Goal: Task Accomplishment & Management: Manage account settings

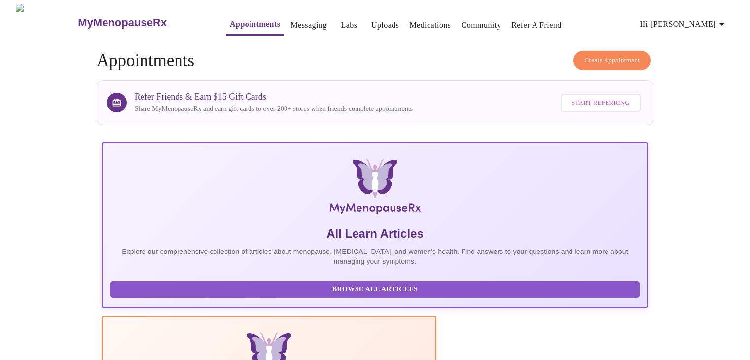
scroll to position [178, 0]
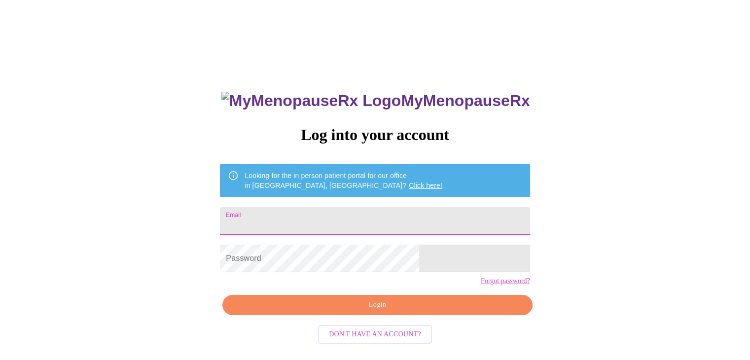
click at [288, 216] on input "Email" at bounding box center [375, 221] width 310 height 28
click at [290, 212] on input "Email" at bounding box center [375, 221] width 310 height 28
click at [286, 222] on input "Email" at bounding box center [375, 221] width 310 height 28
type input "[PERSON_NAME][EMAIL_ADDRESS][PERSON_NAME][DOMAIN_NAME]"
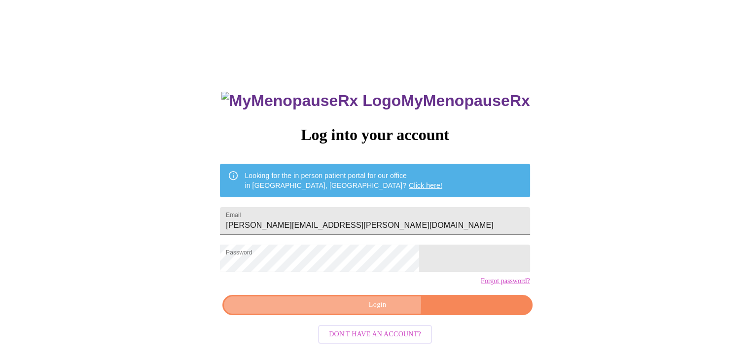
click at [336, 311] on span "Login" at bounding box center [377, 305] width 287 height 12
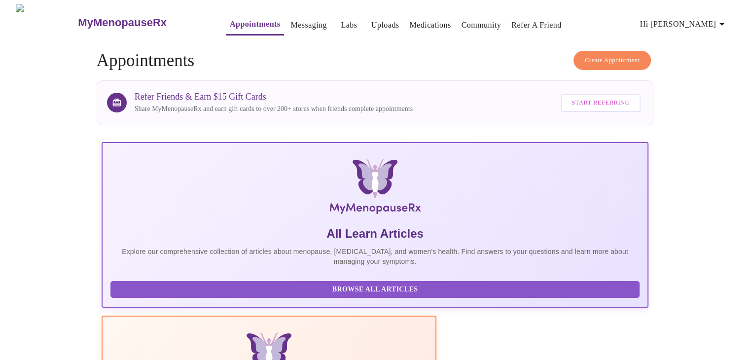
scroll to position [178, 0]
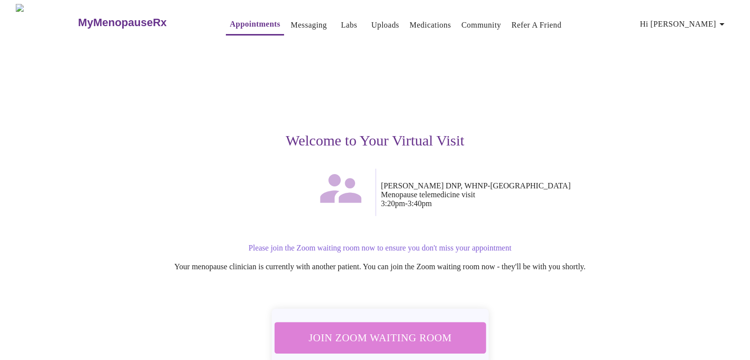
click at [412, 330] on span "Join Zoom Waiting Room" at bounding box center [379, 337] width 185 height 18
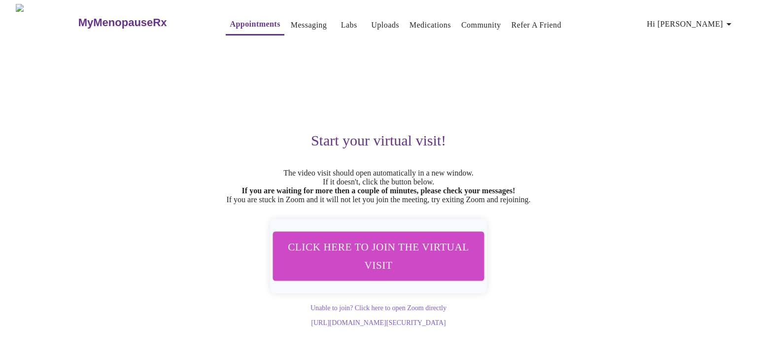
click at [226, 27] on button "Appointments" at bounding box center [255, 24] width 58 height 21
click at [410, 19] on link "Medications" at bounding box center [430, 25] width 41 height 14
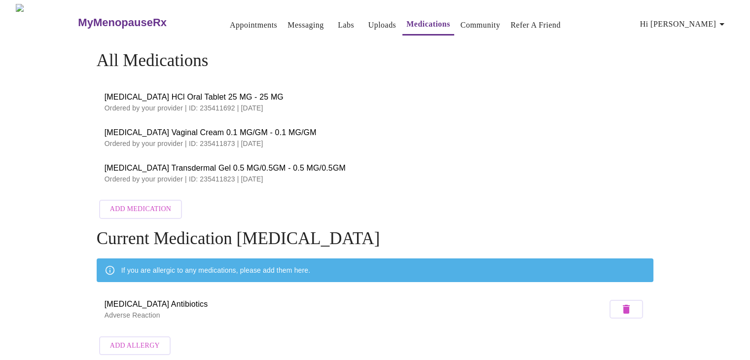
scroll to position [7, 0]
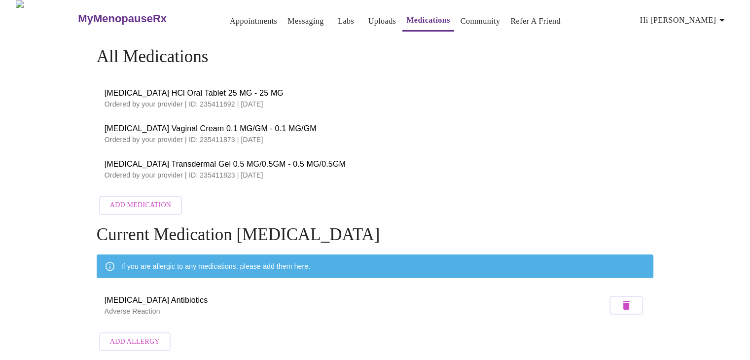
click at [127, 87] on span "[MEDICAL_DATA] HCl Oral Tablet 25 MG - 25 MG" at bounding box center [375, 93] width 541 height 12
copy span "[MEDICAL_DATA]"
click at [184, 101] on p "Ordered by your provider | ID: 235411692 | [DATE]" at bounding box center [375, 104] width 541 height 10
click at [144, 99] on p "Ordered by your provider | ID: 235411692 | [DATE]" at bounding box center [375, 104] width 541 height 10
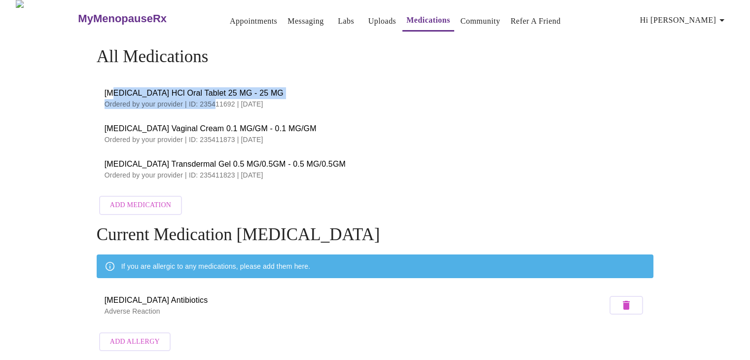
drag, startPoint x: 111, startPoint y: 85, endPoint x: 211, endPoint y: 95, distance: 100.0
click at [211, 95] on div "[MEDICAL_DATA] HCl Oral Tablet 25 MG - 25 MG Ordered by your provider | ID: 235…" at bounding box center [375, 98] width 541 height 22
click at [145, 158] on span "[MEDICAL_DATA] Transdermal Gel 0.5 MG/0.5GM - 0.5 MG/0.5GM" at bounding box center [375, 164] width 541 height 12
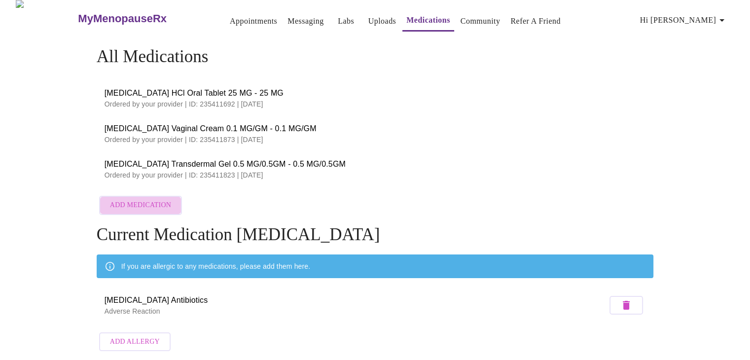
click at [141, 199] on span "Add Medication" at bounding box center [140, 205] width 61 height 12
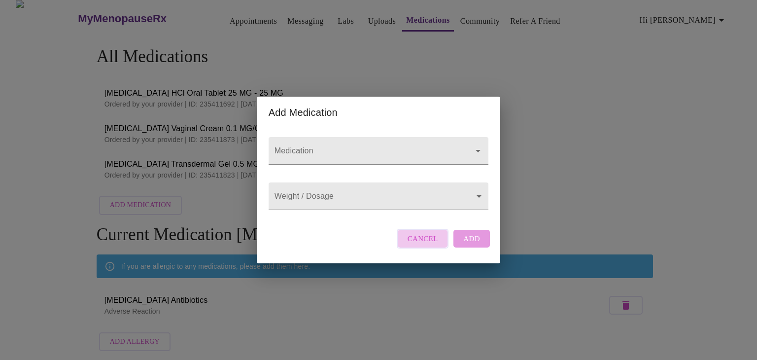
click at [427, 245] on span "Cancel" at bounding box center [423, 238] width 31 height 13
